Goal: Check status

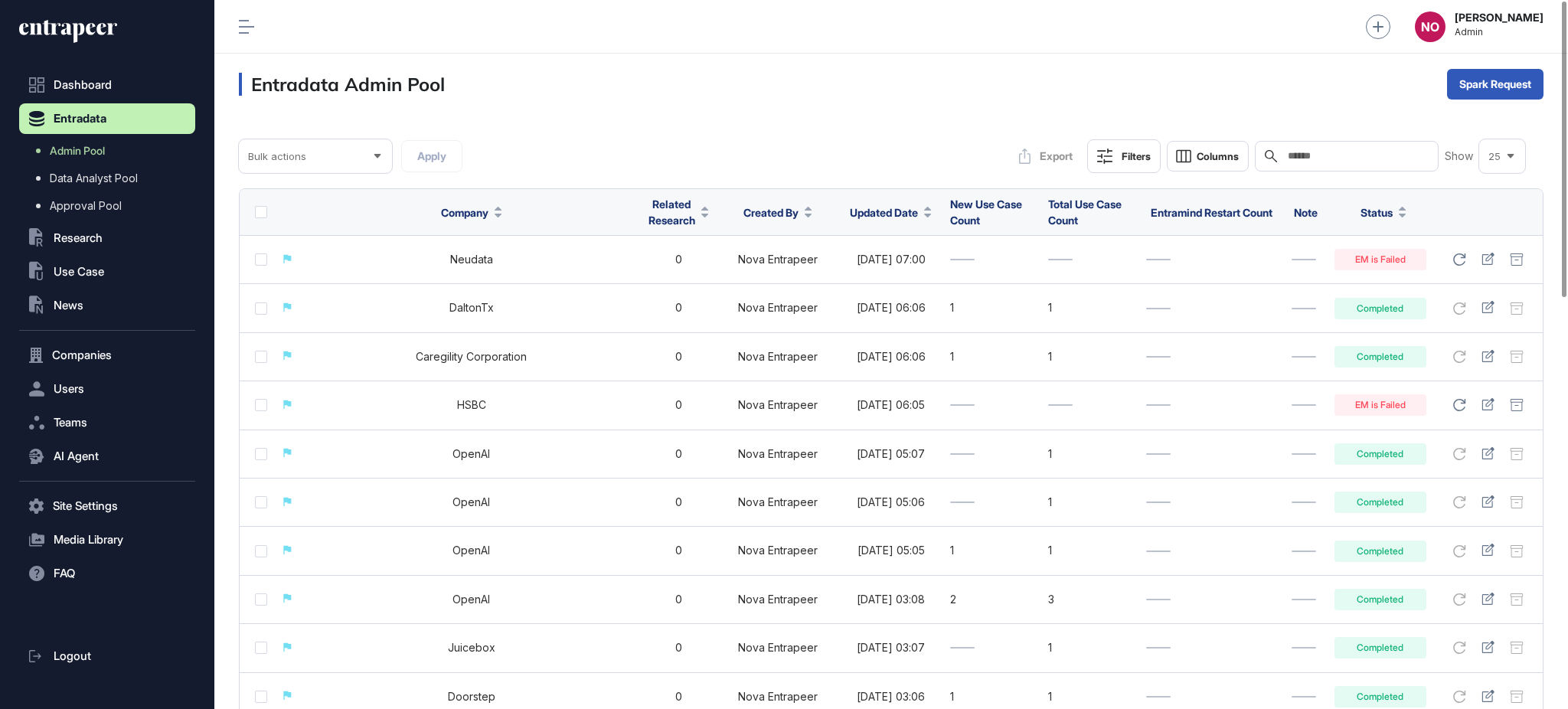
scroll to position [1, 1]
click at [86, 245] on button ".st0{fill:currentColor} Research" at bounding box center [107, 237] width 176 height 30
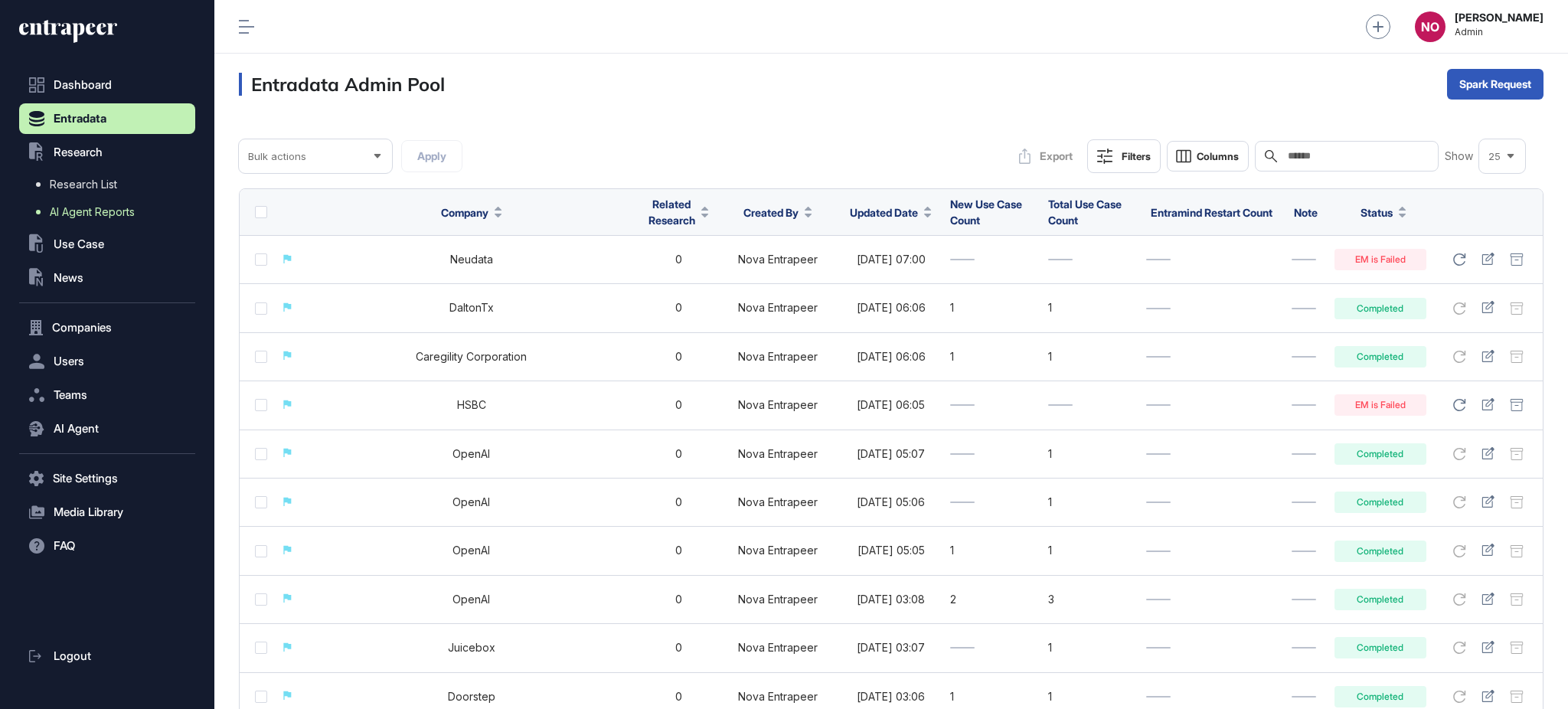
click at [113, 208] on span "AI Agent Reports" at bounding box center [92, 212] width 85 height 12
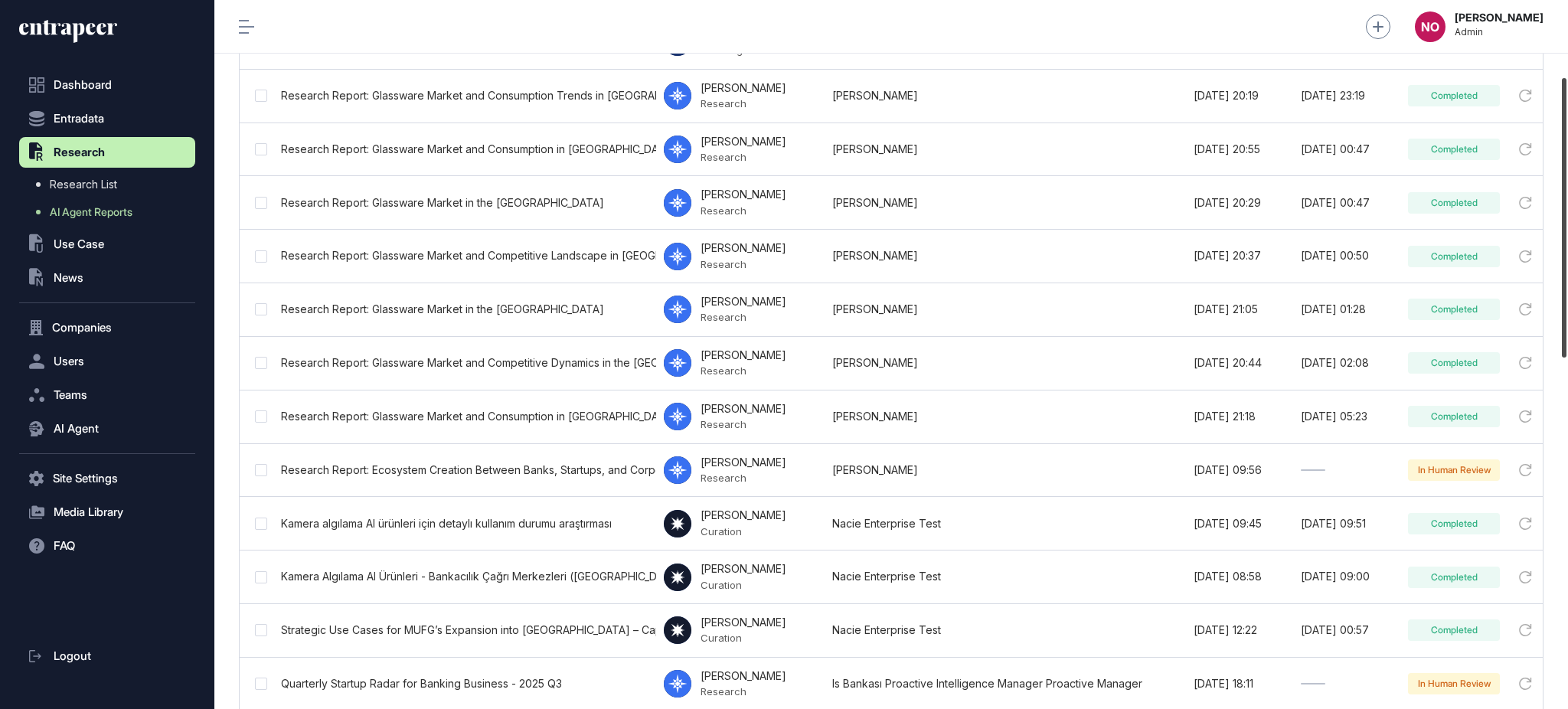
scroll to position [209, 0]
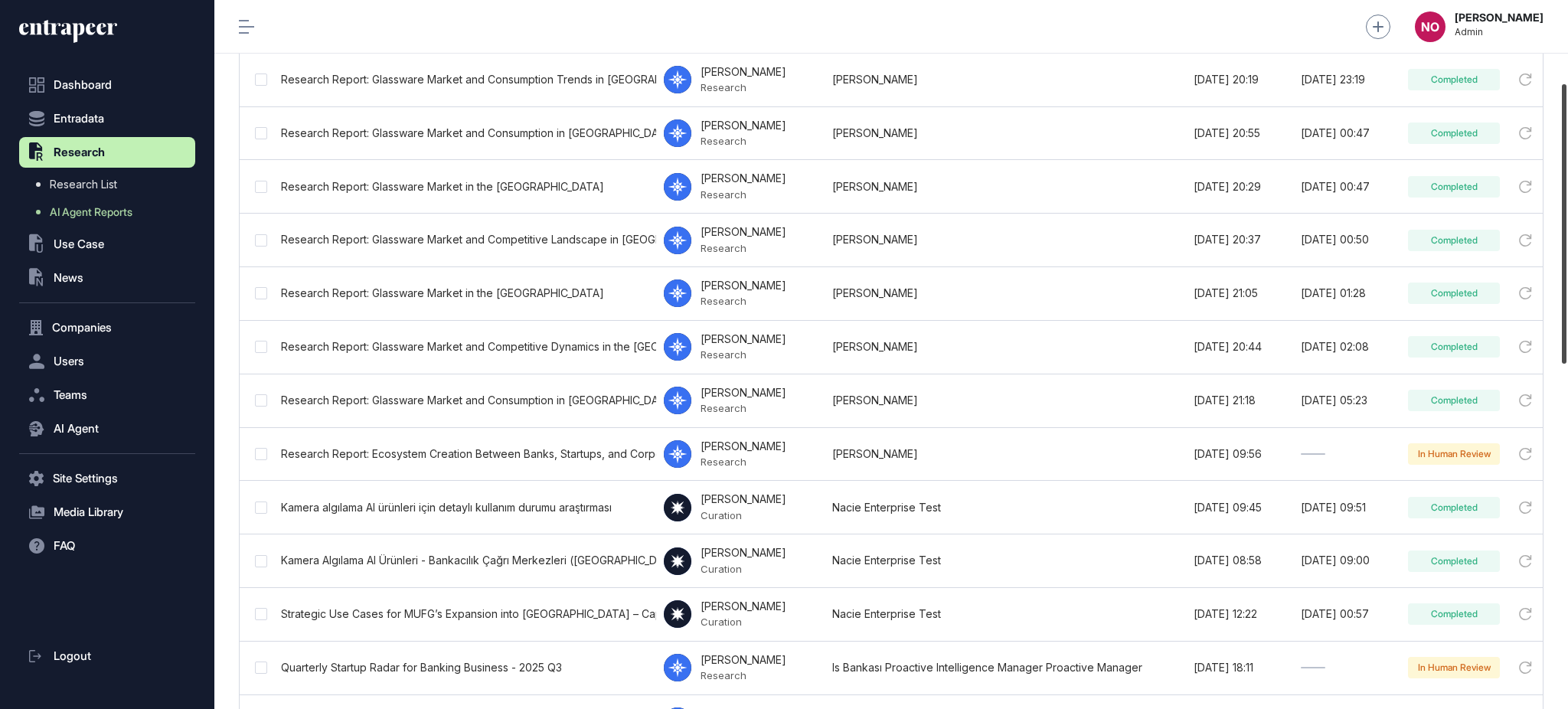
drag, startPoint x: 1566, startPoint y: 206, endPoint x: 1566, endPoint y: 290, distance: 84.0
click at [1566, 290] on div at bounding box center [1564, 223] width 5 height 279
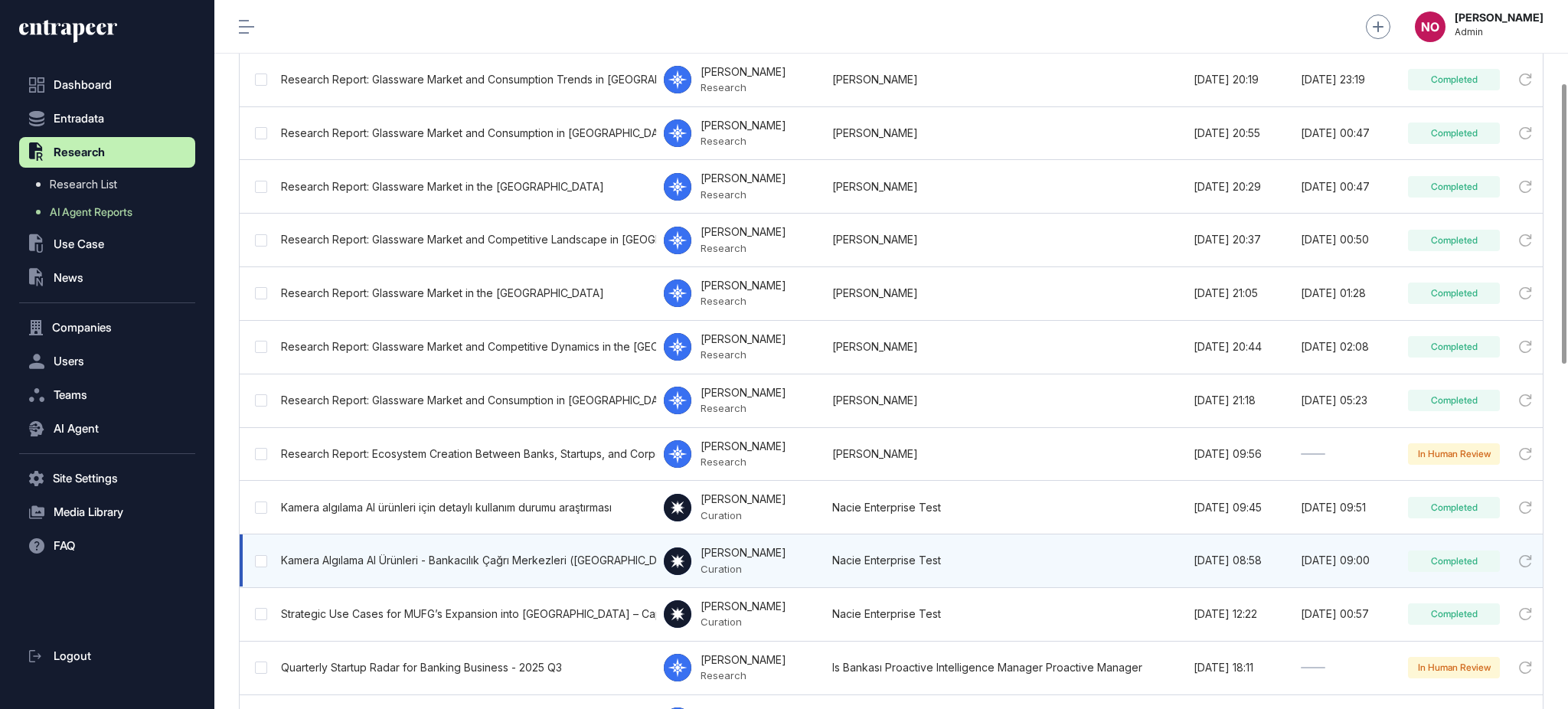
drag, startPoint x: 1170, startPoint y: 563, endPoint x: 1377, endPoint y: 557, distance: 207.1
click at [1377, 557] on tr "Kamera Algılama AI Ürünleri - Bankacılık Çağrı Merkezleri ([GEOGRAPHIC_DATA]) […" at bounding box center [940, 560] width 1400 height 54
click at [1327, 556] on div "[DATE] 09:00" at bounding box center [1347, 560] width 92 height 12
drag, startPoint x: 1313, startPoint y: 563, endPoint x: 1506, endPoint y: 552, distance: 193.3
click at [1506, 552] on tr "Kamera Algılama AI Ürünleri - Bankacılık Çağrı Merkezleri ([GEOGRAPHIC_DATA]) […" at bounding box center [940, 560] width 1400 height 54
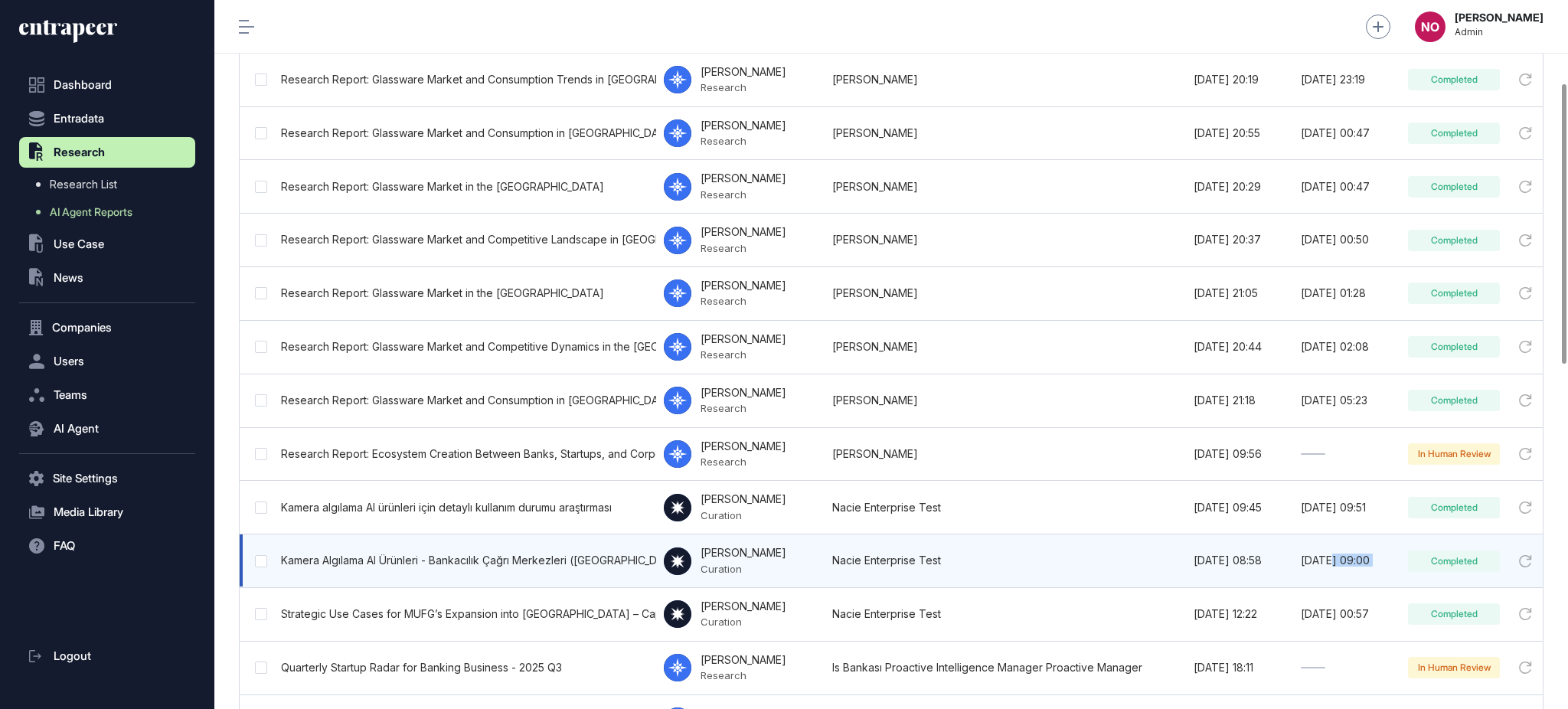
click at [1548, 556] on icon at bounding box center [1556, 561] width 16 height 11
